Goal: Transaction & Acquisition: Purchase product/service

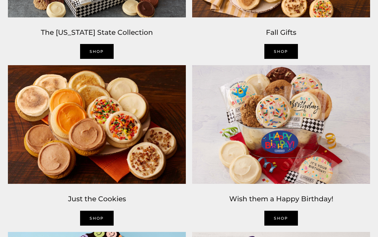
scroll to position [500, 0]
click at [325, 186] on img at bounding box center [281, 124] width 184 height 125
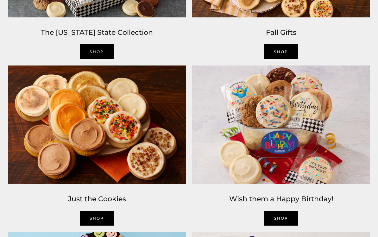
scroll to position [515, 0]
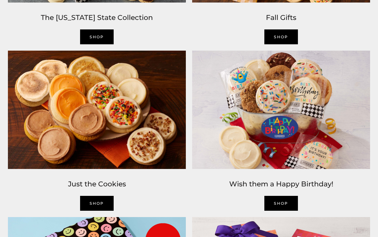
click at [93, 40] on link "Shop" at bounding box center [97, 36] width 34 height 15
click at [95, 196] on link "Shop" at bounding box center [97, 203] width 34 height 15
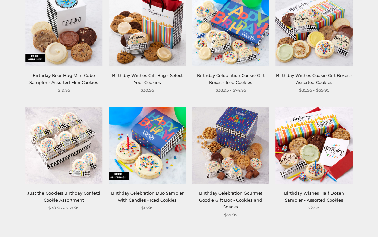
scroll to position [589, 0]
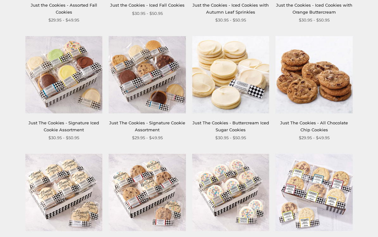
scroll to position [204, 0]
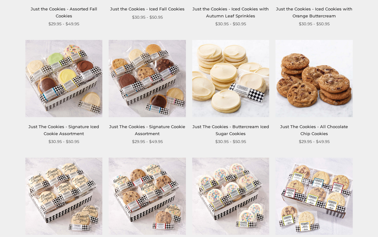
click at [143, 76] on img at bounding box center [146, 78] width 77 height 77
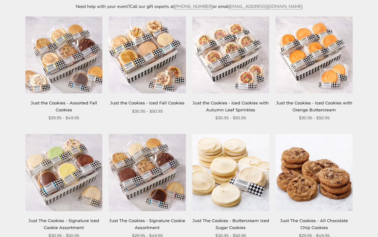
scroll to position [0, 0]
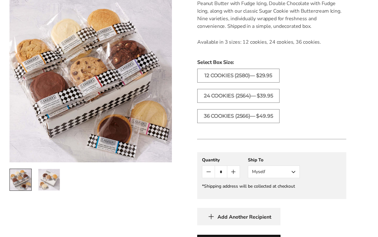
scroll to position [244, 0]
click at [344, 103] on ul "12 COOKIES (2580)— $29.95 24 COOKIES (2564)— $39.95 36 COOKIES (2566)— $49.95" at bounding box center [271, 99] width 155 height 61
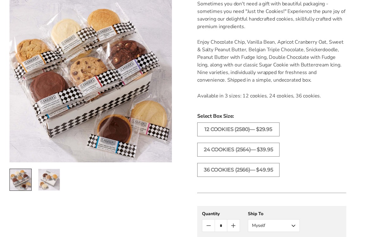
scroll to position [189, 0]
